Goal: Information Seeking & Learning: Check status

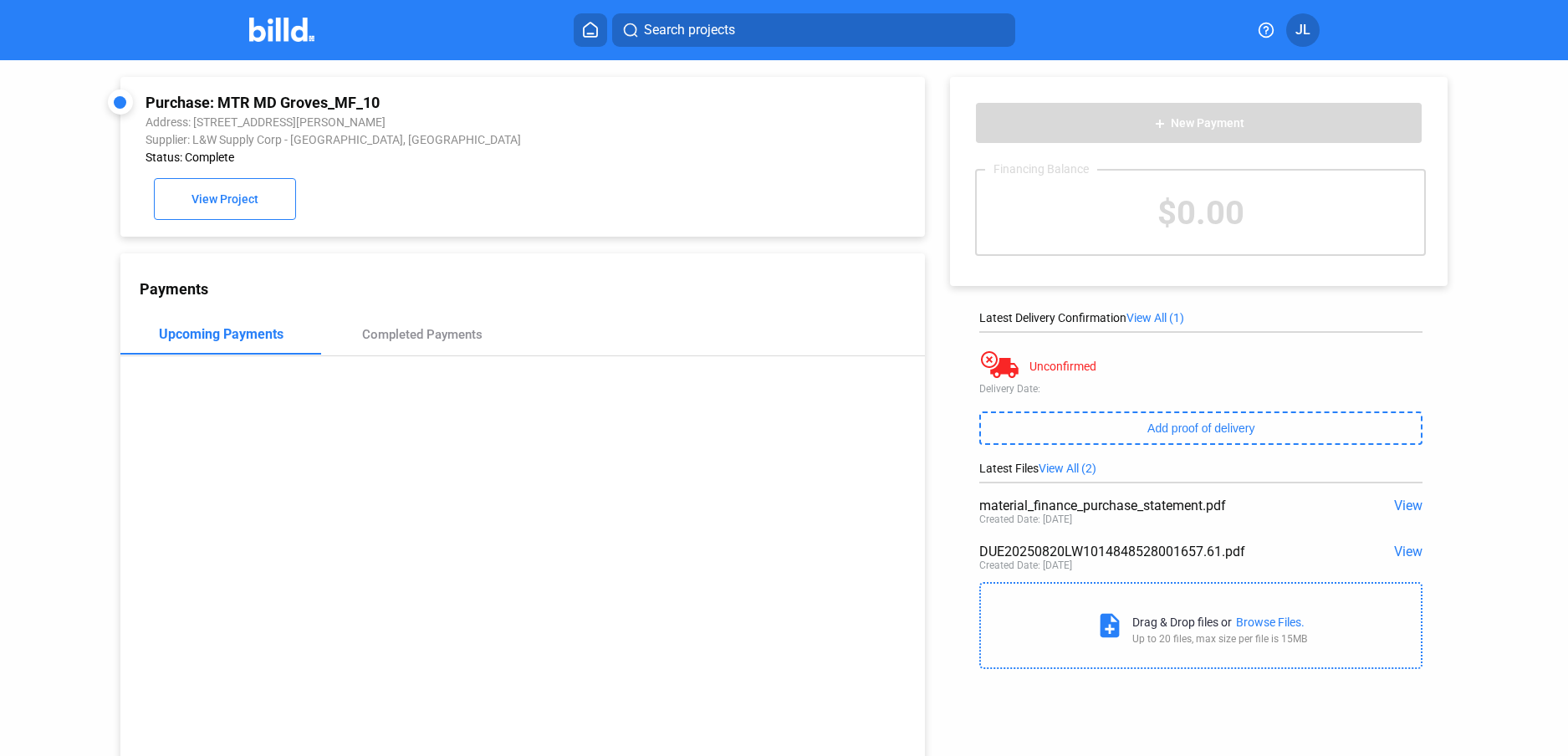
click at [285, 27] on img at bounding box center [282, 30] width 66 height 25
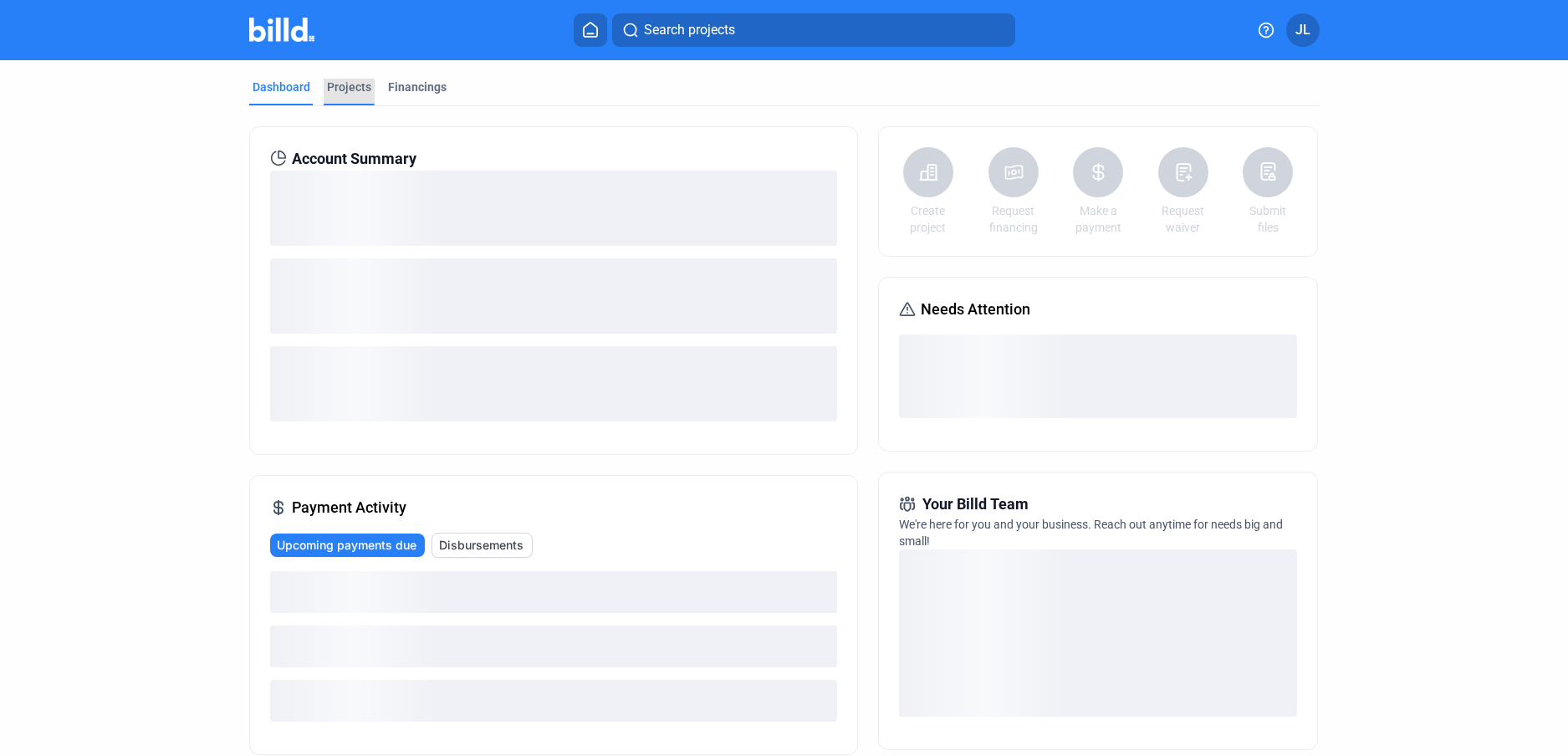
click at [342, 94] on div "Projects" at bounding box center [349, 87] width 44 height 17
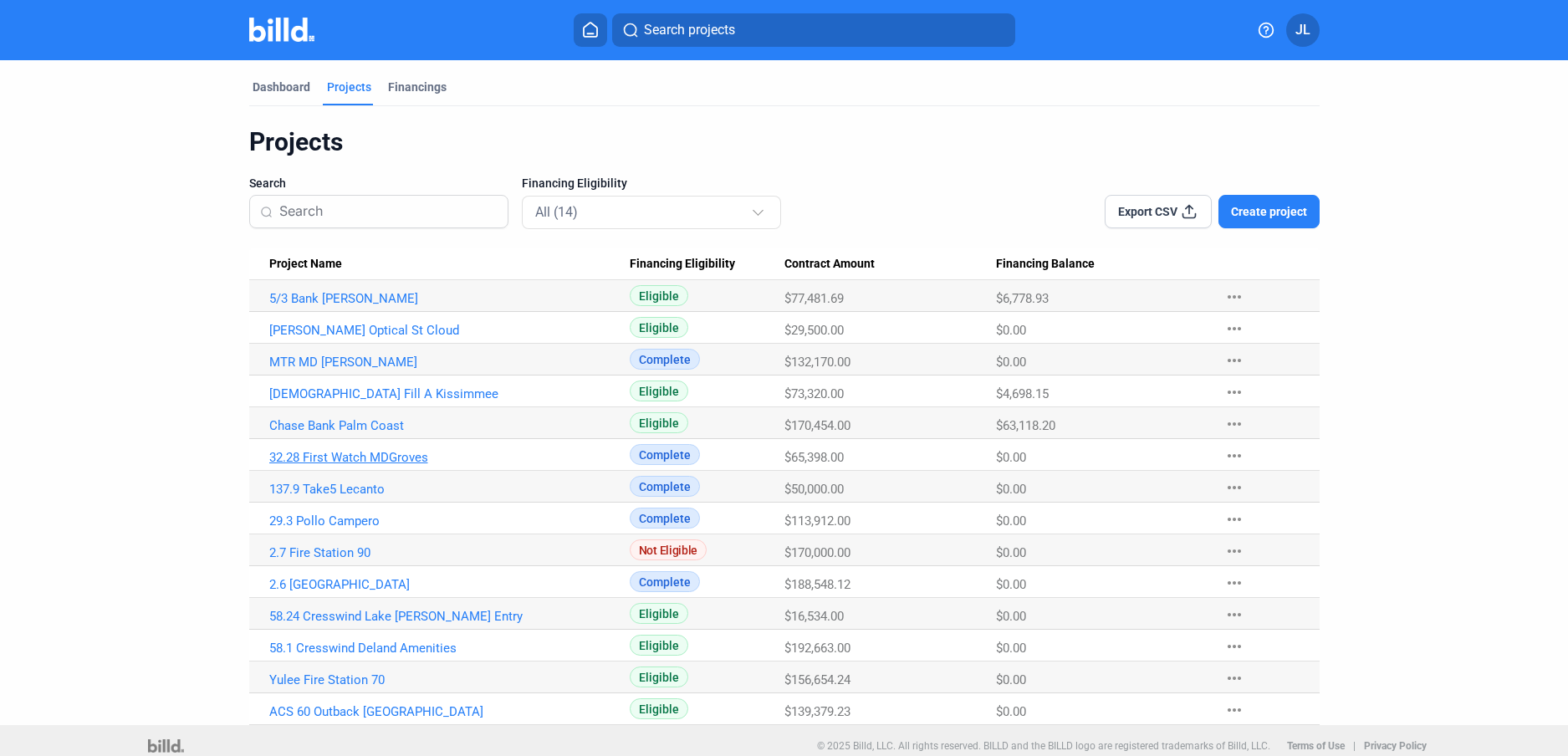
click at [361, 452] on link "32.28 First Watch MDGroves" at bounding box center [450, 457] width 361 height 15
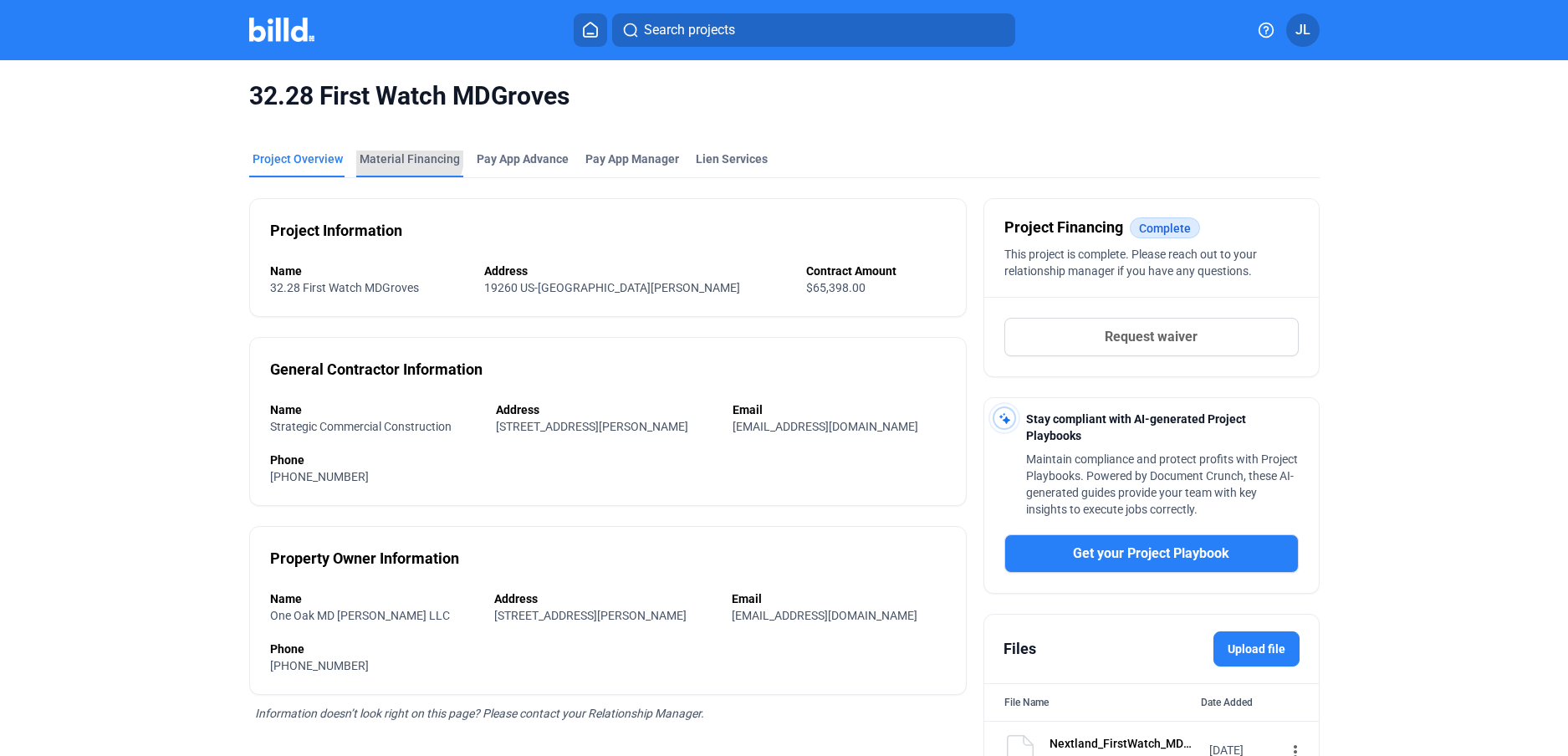
click at [388, 152] on div "Material Financing" at bounding box center [410, 159] width 101 height 17
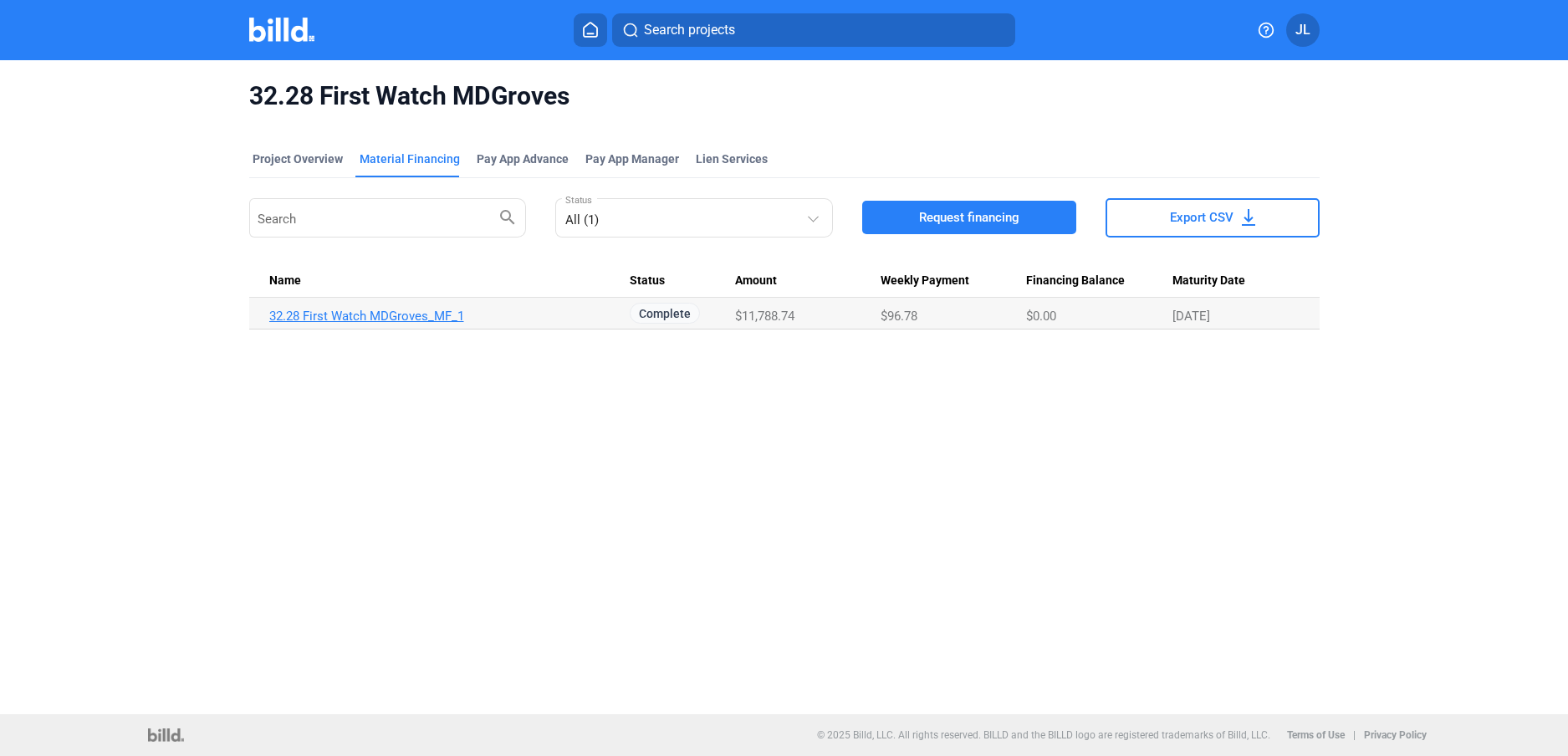
click at [414, 308] on link "32.28 First Watch MDGroves_MF_1" at bounding box center [450, 316] width 361 height 15
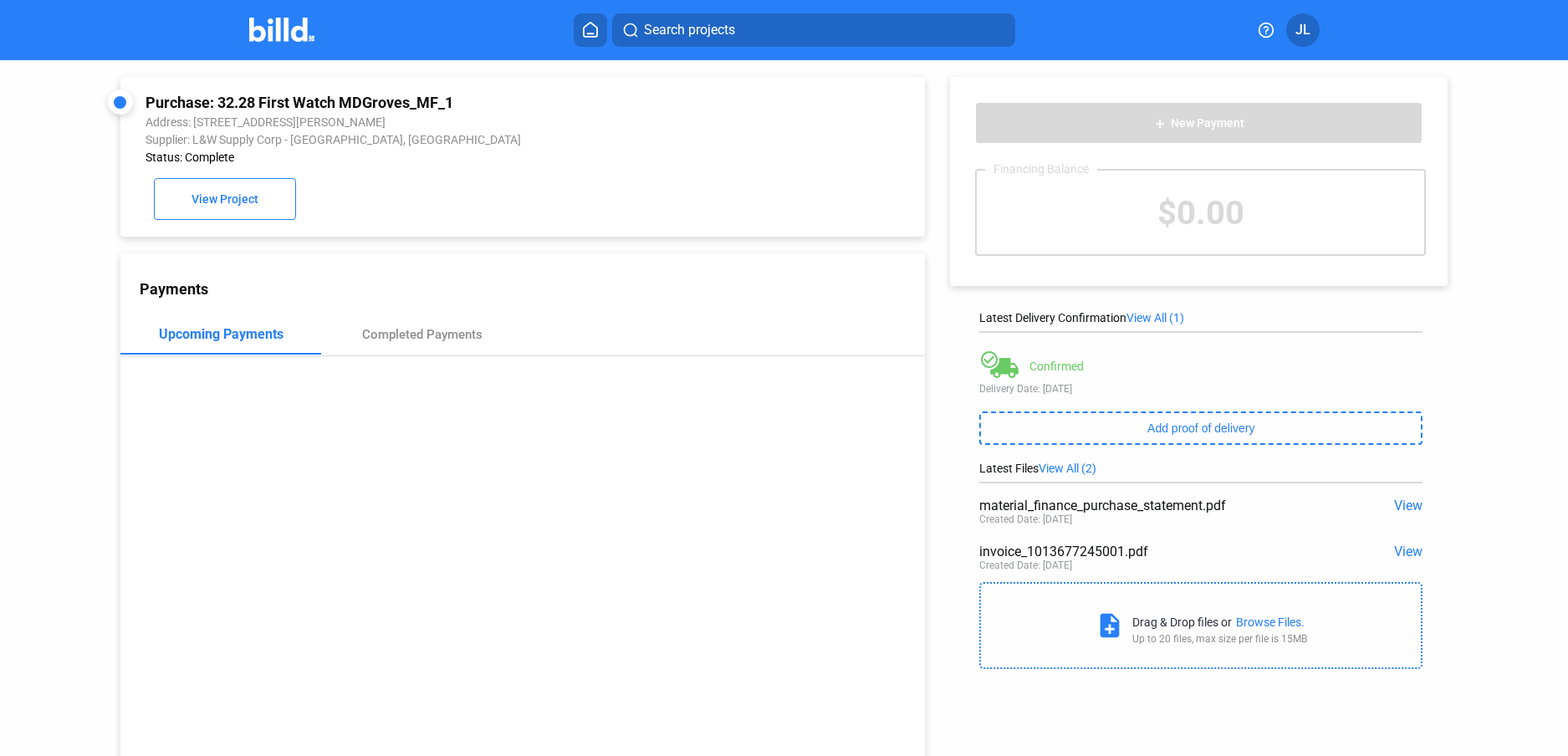
click at [1394, 550] on span "View" at bounding box center [1408, 551] width 29 height 16
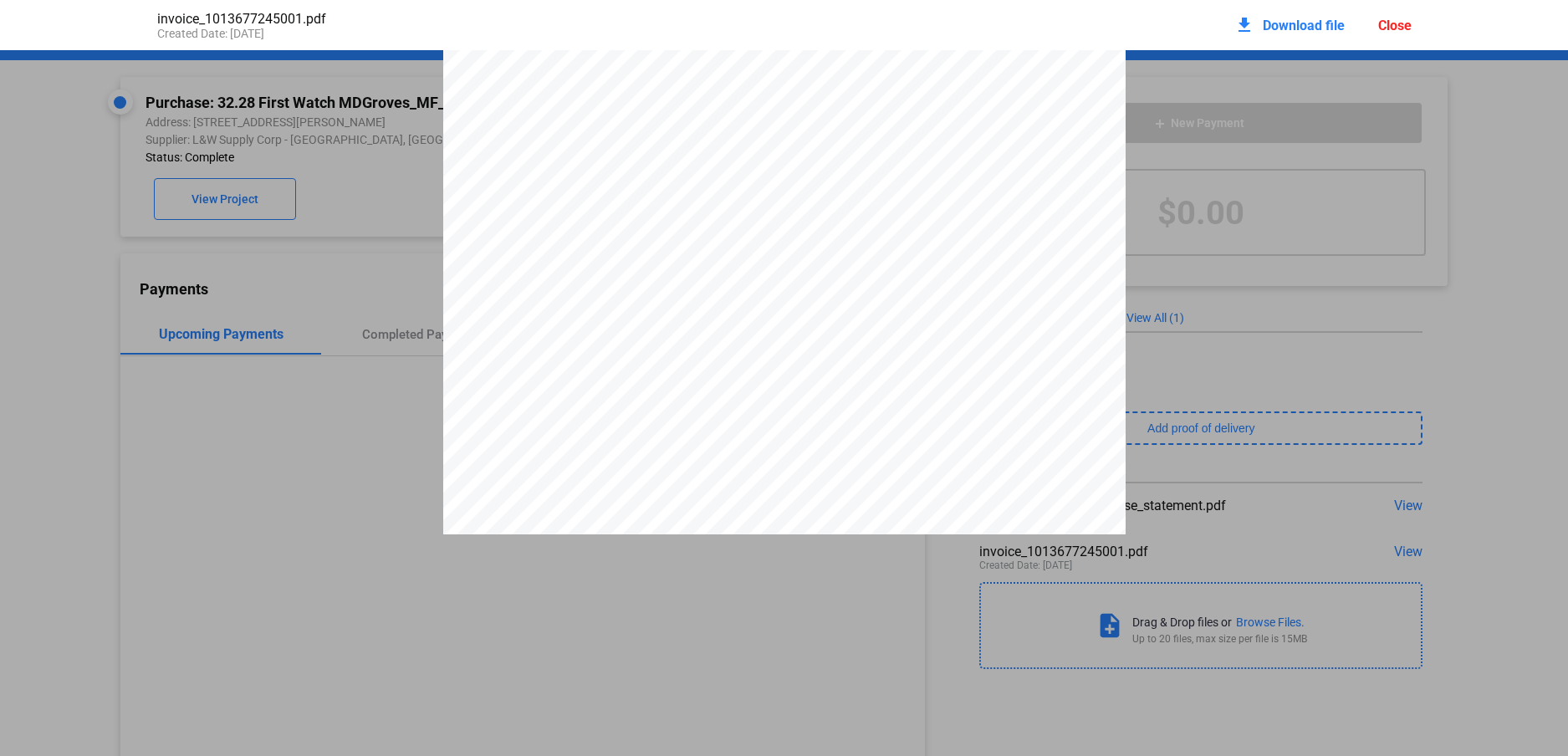
scroll to position [92, 0]
click at [1392, 29] on div "Close" at bounding box center [1394, 25] width 34 height 16
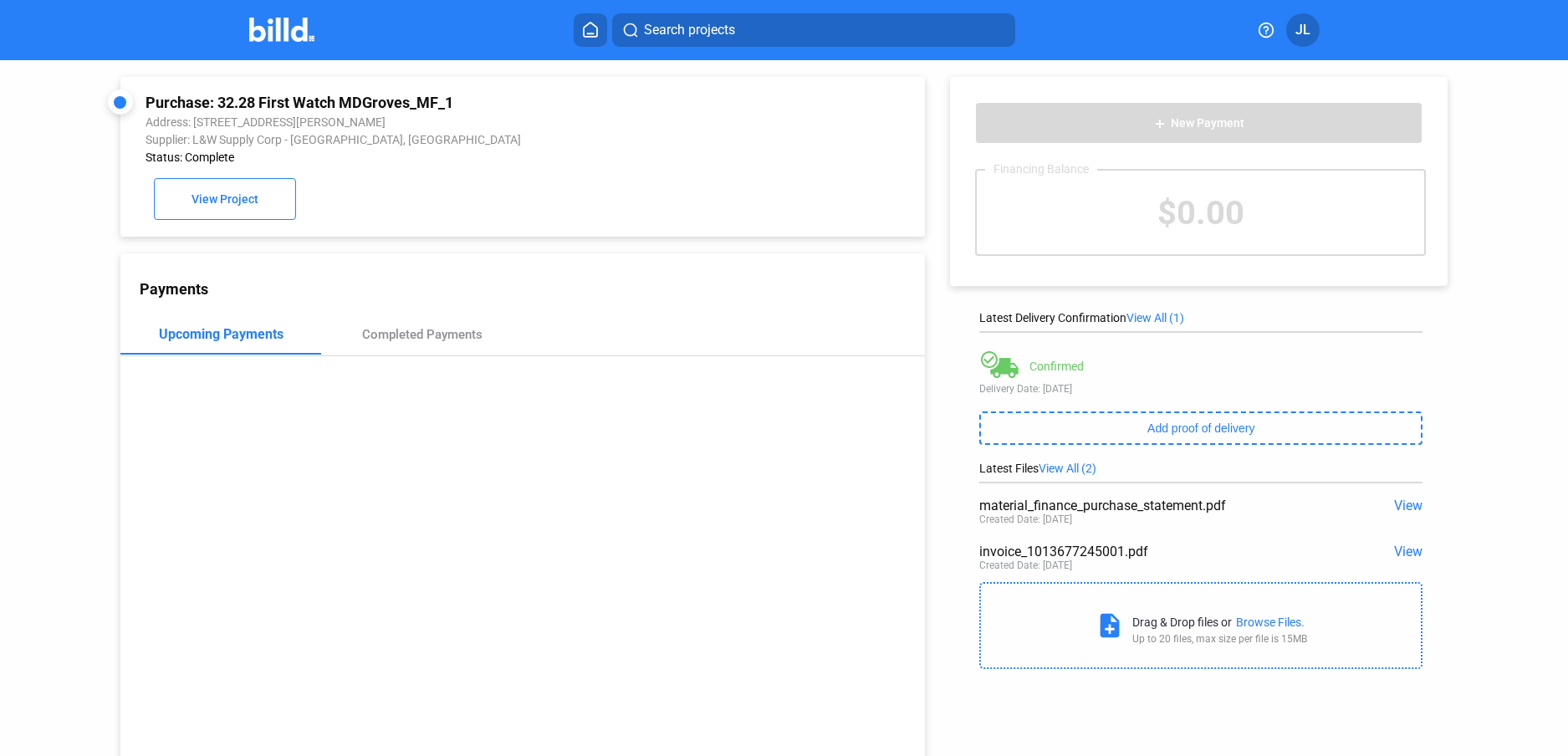
click at [272, 39] on img at bounding box center [282, 30] width 66 height 25
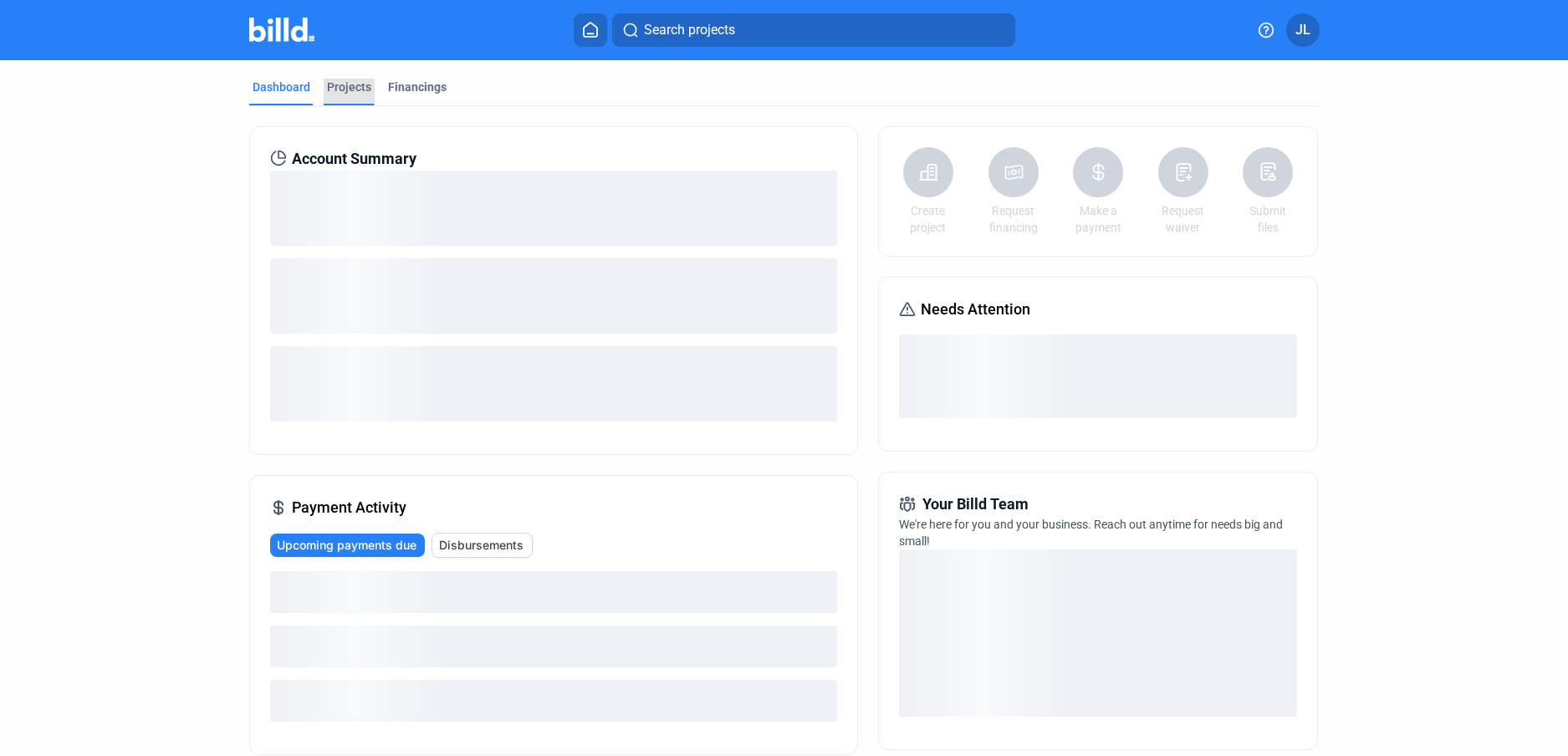
click at [340, 86] on div "Projects" at bounding box center [349, 87] width 44 height 17
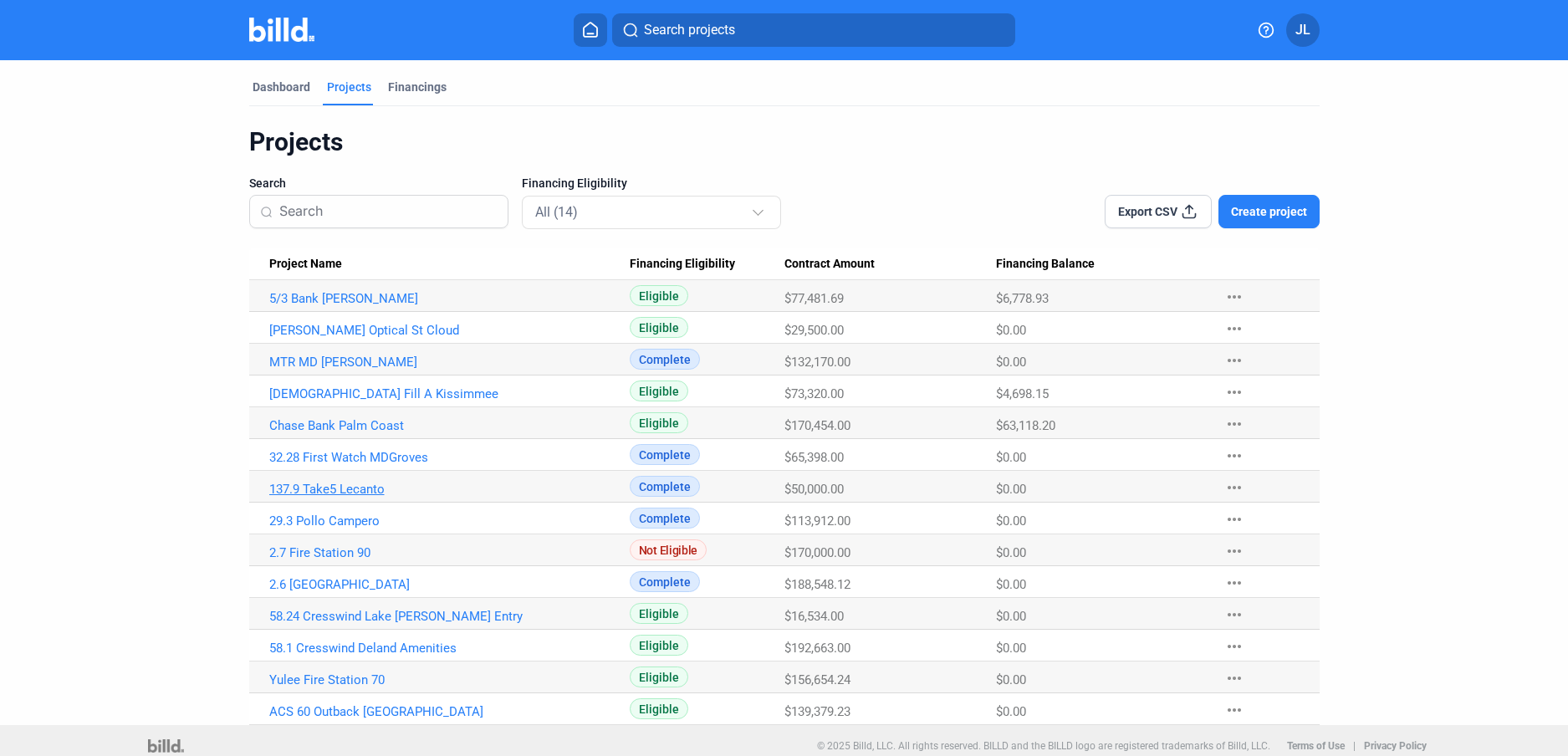
click at [356, 489] on link "137.9 Take5 Lecanto" at bounding box center [450, 489] width 361 height 15
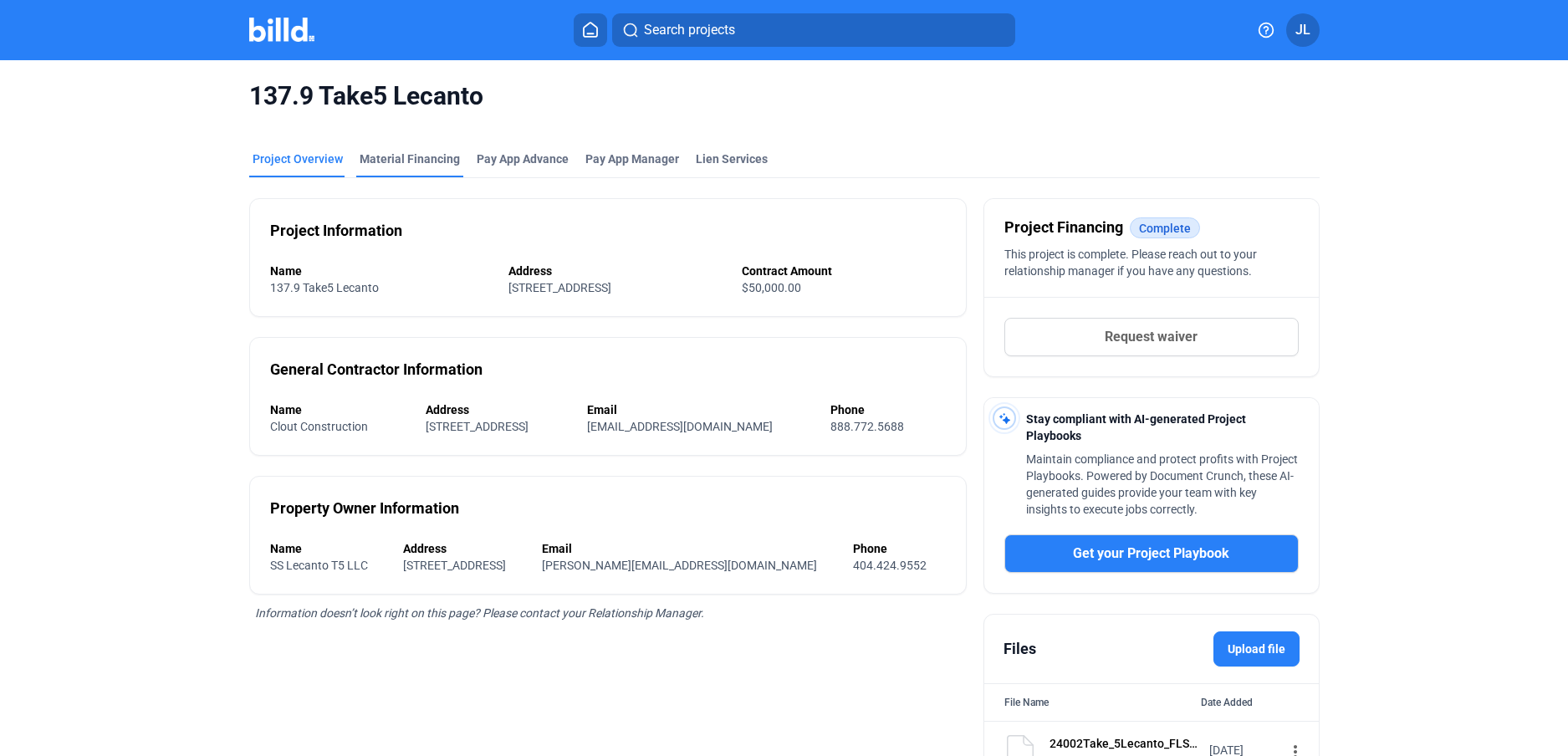
click at [410, 163] on div "Material Financing" at bounding box center [410, 159] width 101 height 17
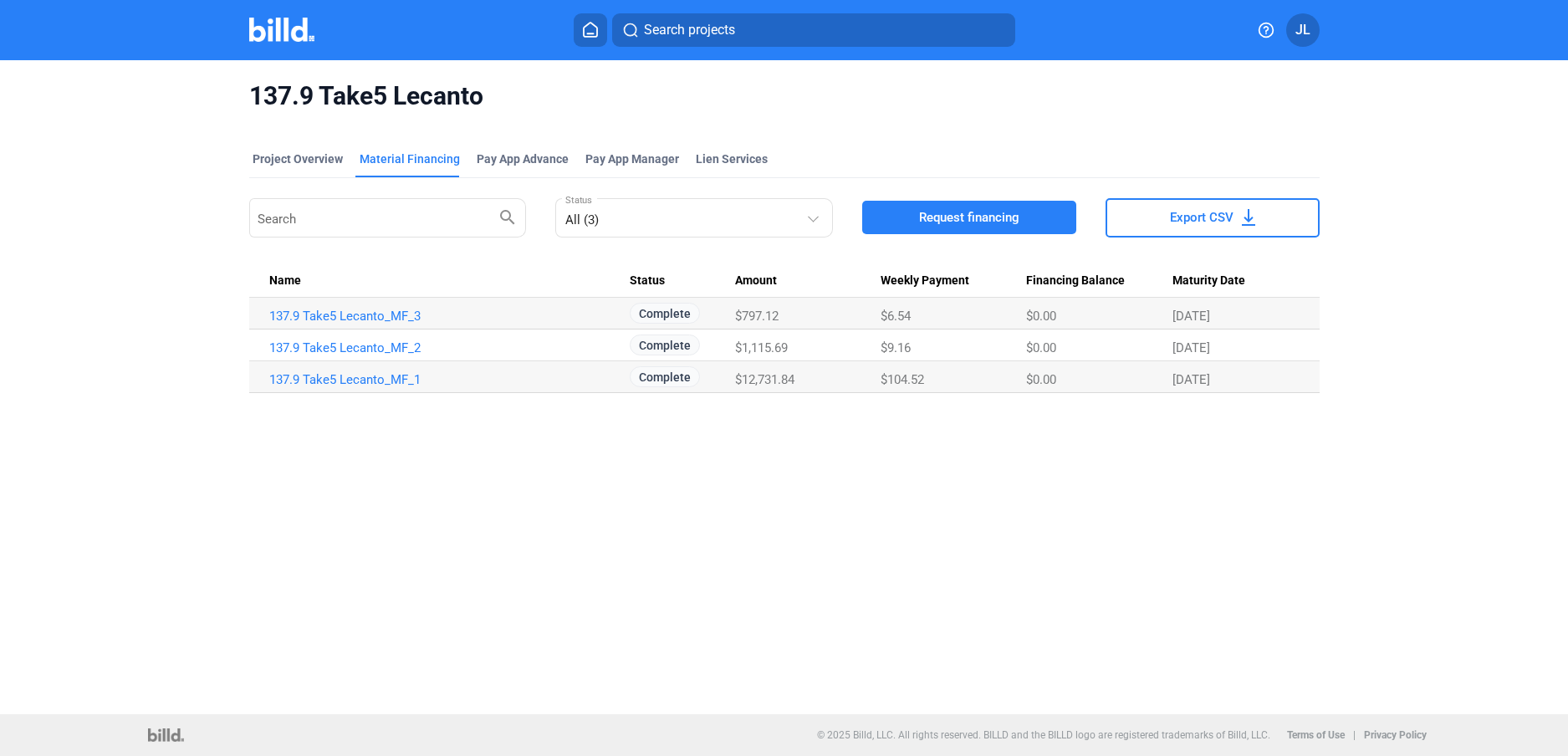
click at [295, 34] on img at bounding box center [282, 30] width 66 height 25
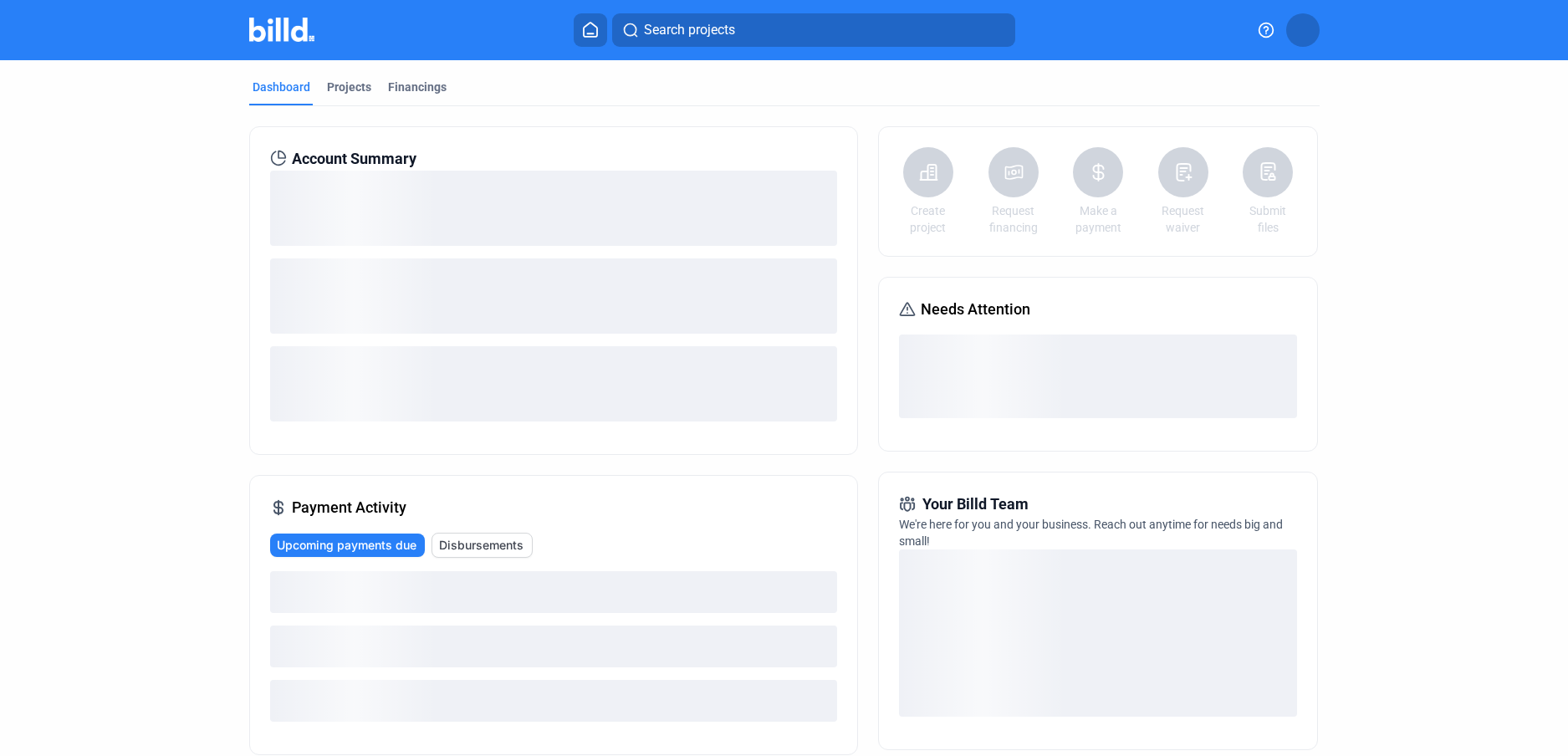
drag, startPoint x: 334, startPoint y: 86, endPoint x: 351, endPoint y: 111, distance: 30.2
click at [335, 86] on div "Projects" at bounding box center [349, 87] width 44 height 17
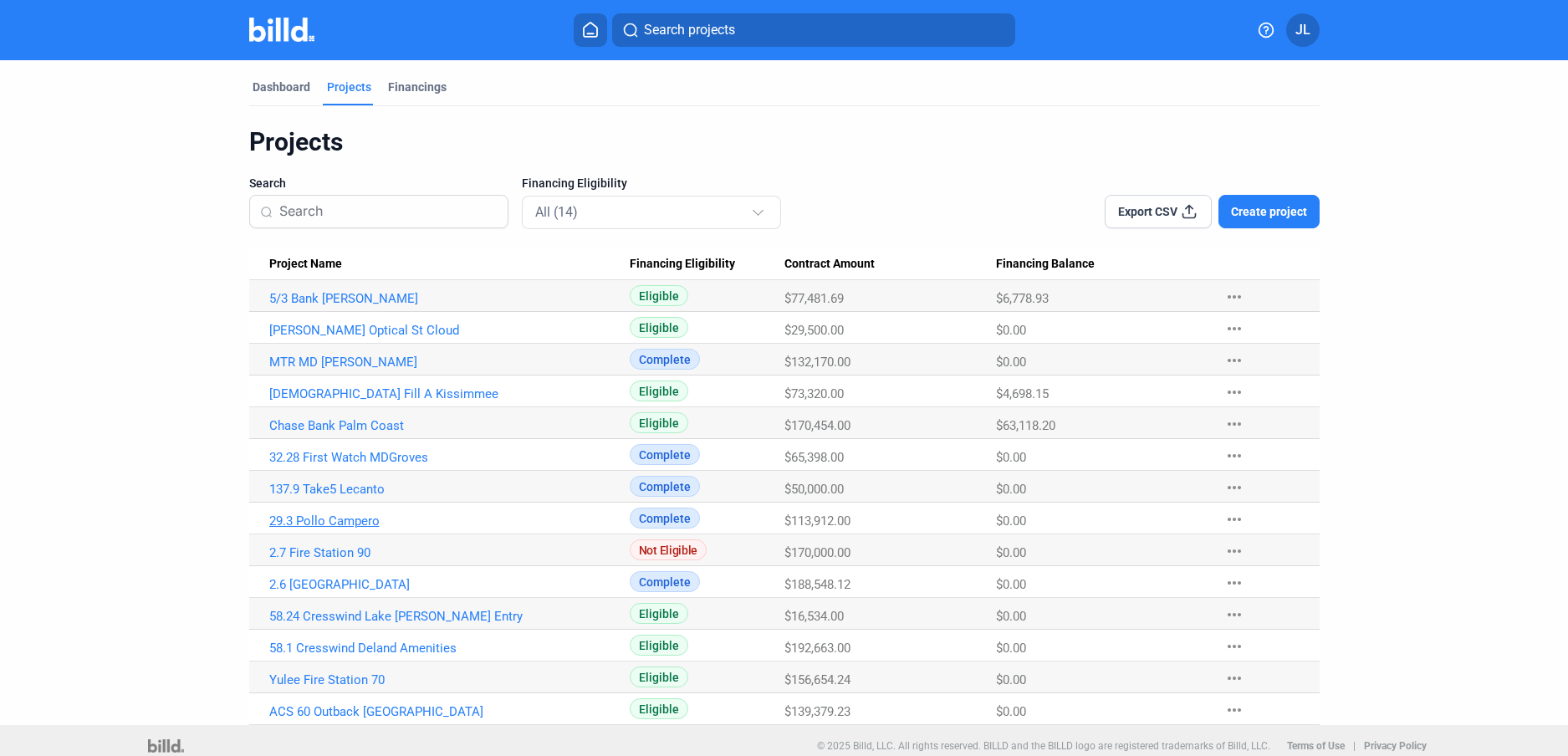
click at [339, 526] on link "29.3 Pollo Campero" at bounding box center [450, 521] width 361 height 15
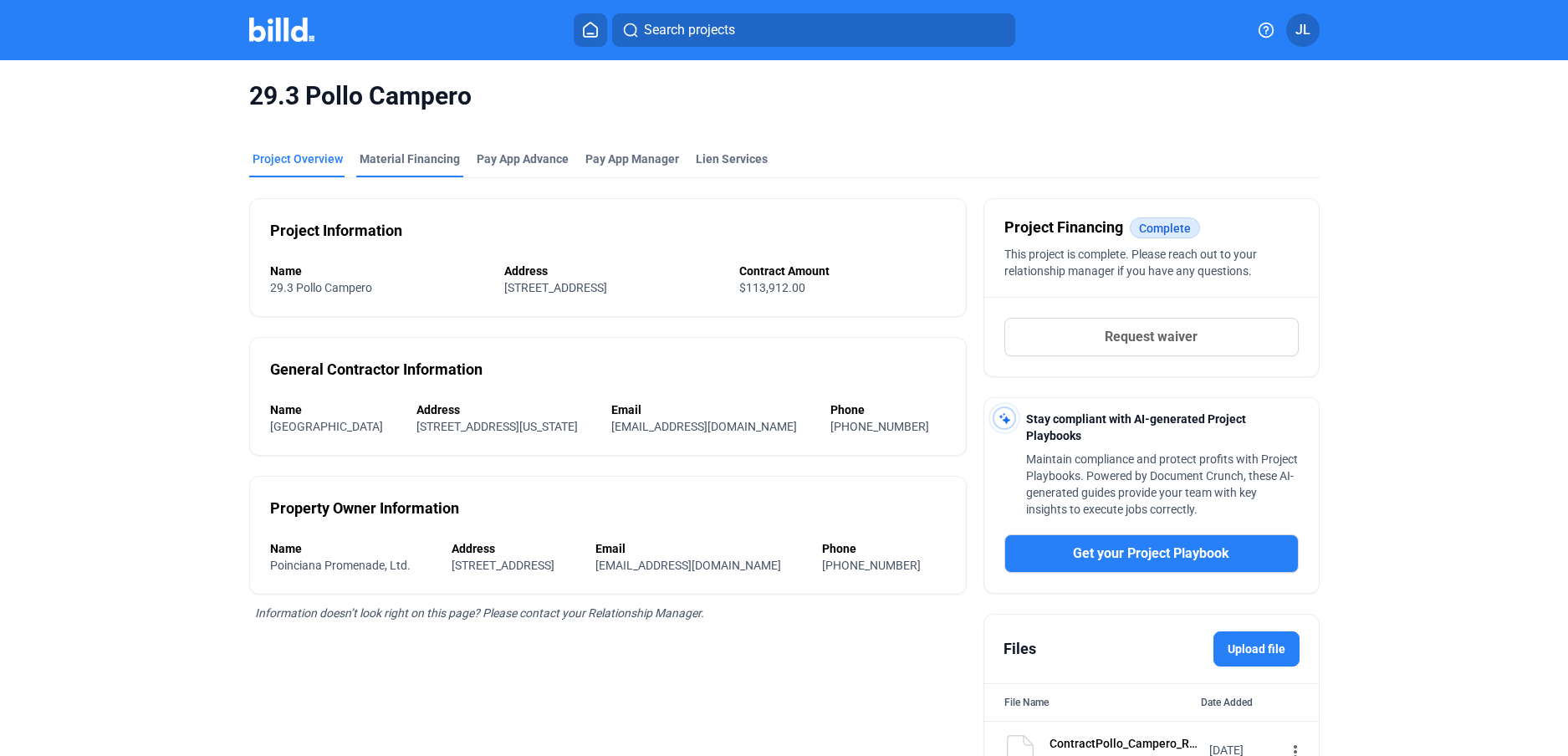
click at [417, 163] on div "Material Financing" at bounding box center [410, 159] width 101 height 17
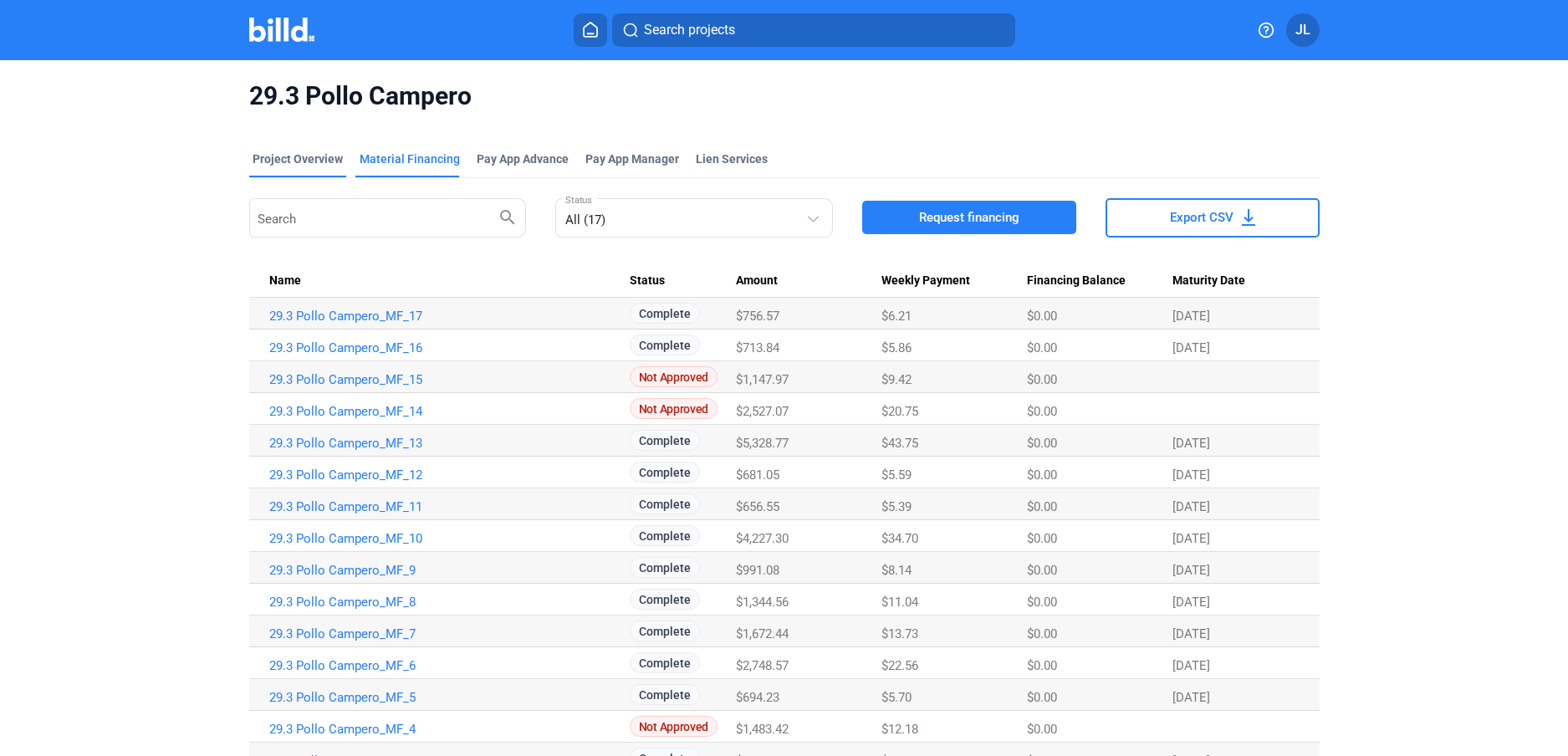
click at [312, 159] on div "Project Overview" at bounding box center [297, 159] width 91 height 17
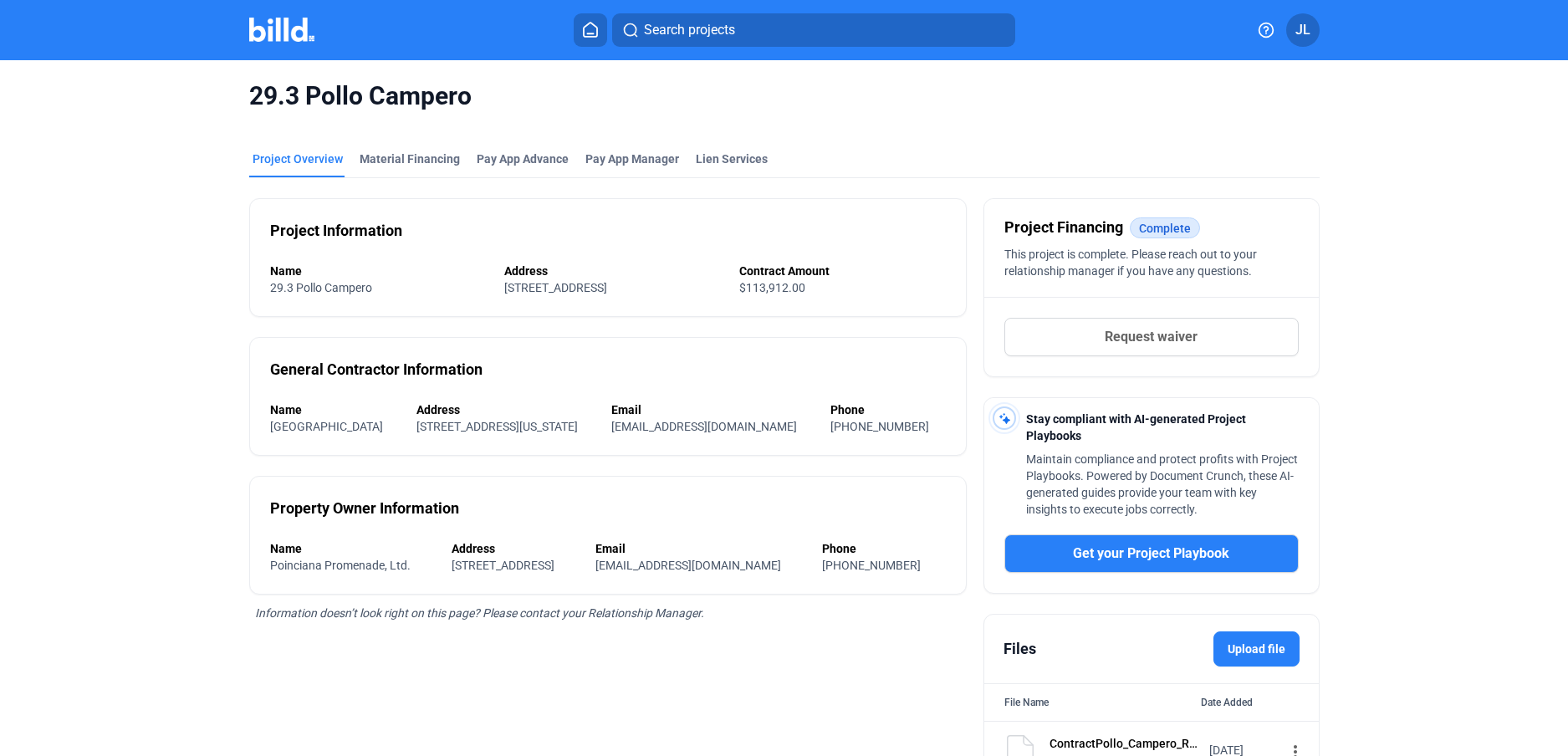
click at [295, 41] on img at bounding box center [282, 30] width 66 height 25
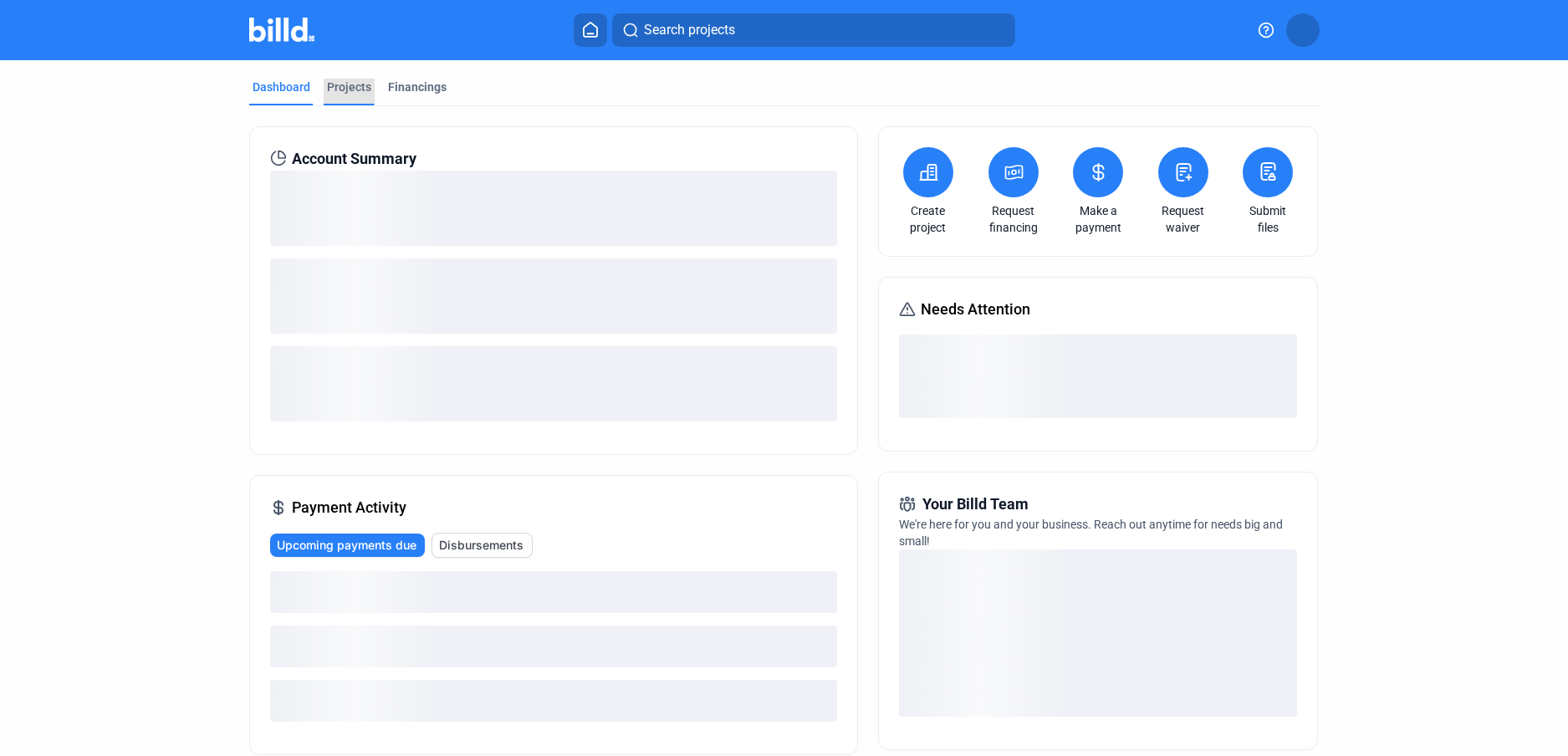
click at [340, 88] on div "Projects" at bounding box center [349, 87] width 44 height 17
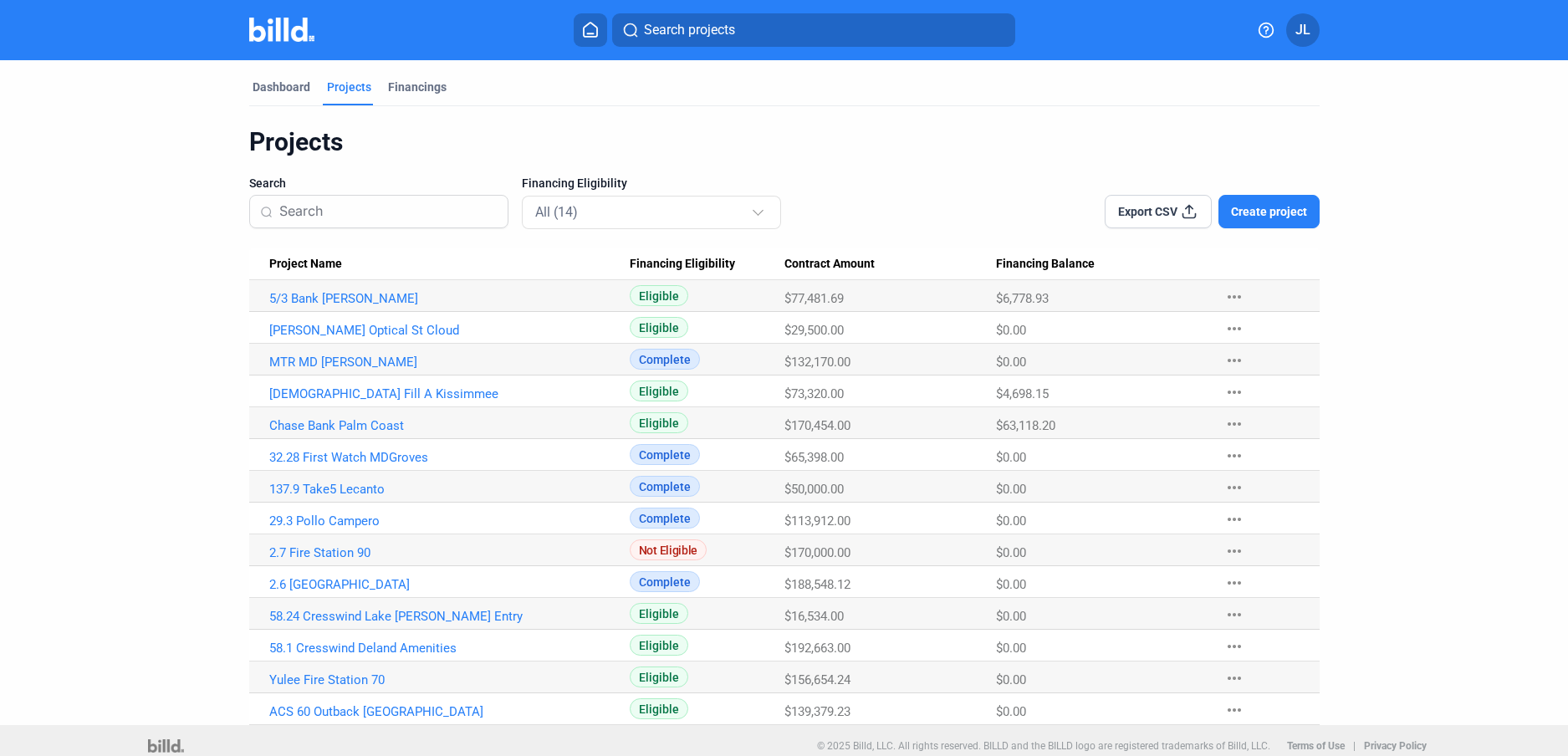
click at [287, 27] on img at bounding box center [282, 30] width 66 height 25
